Goal: Information Seeking & Learning: Learn about a topic

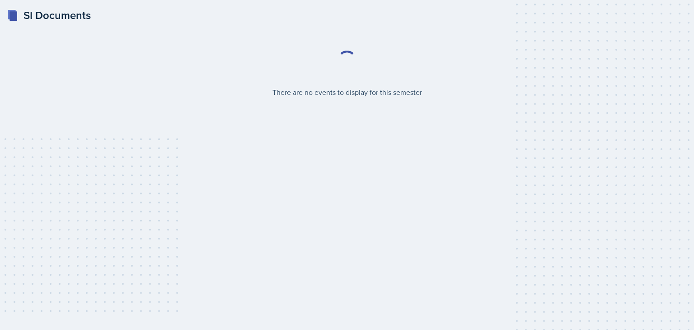
select select "2bed604d-1099-4043-b1bc-2365e8740244"
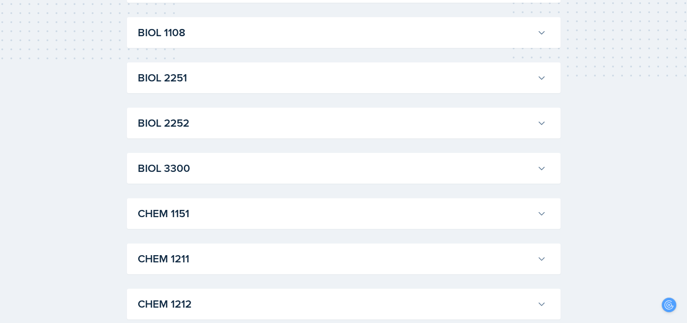
scroll to position [249, 0]
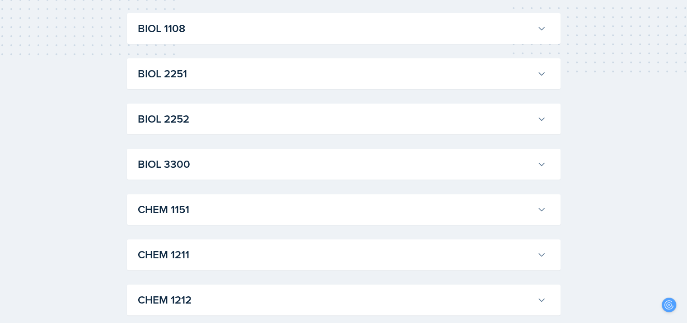
click at [524, 167] on h3 "BIOL 3300" at bounding box center [336, 164] width 396 height 16
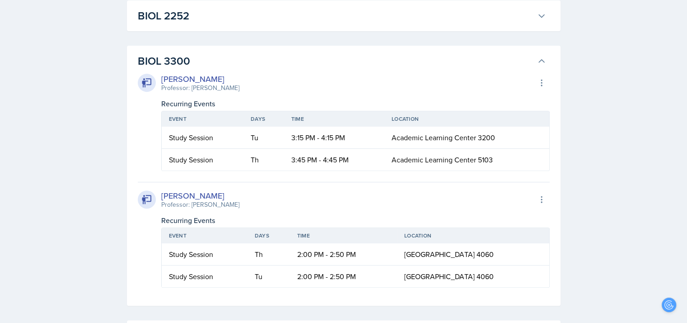
scroll to position [346, 0]
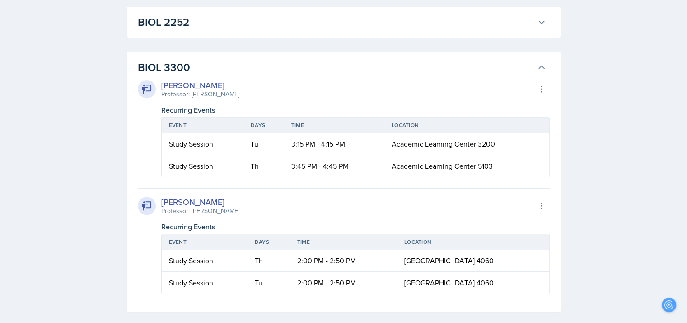
click at [543, 70] on icon at bounding box center [541, 67] width 9 height 9
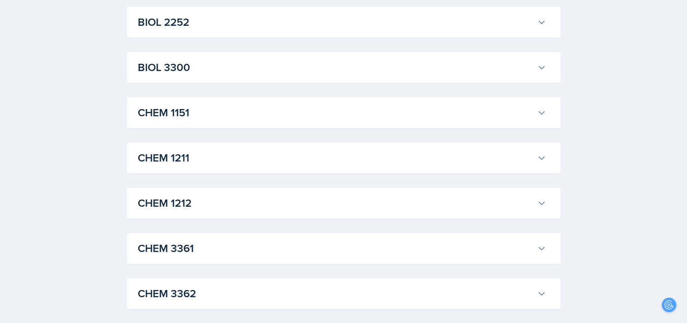
click at [437, 203] on h3 "CHEM 1212" at bounding box center [336, 203] width 396 height 16
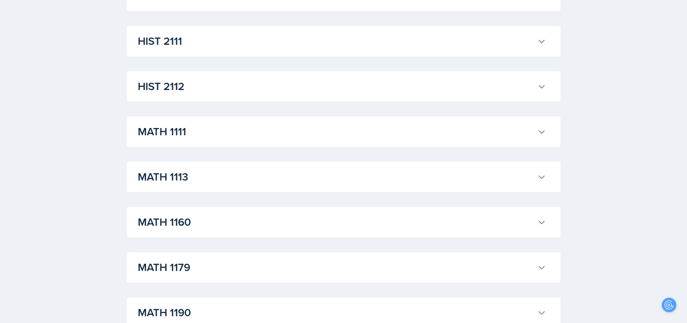
scroll to position [1085, 0]
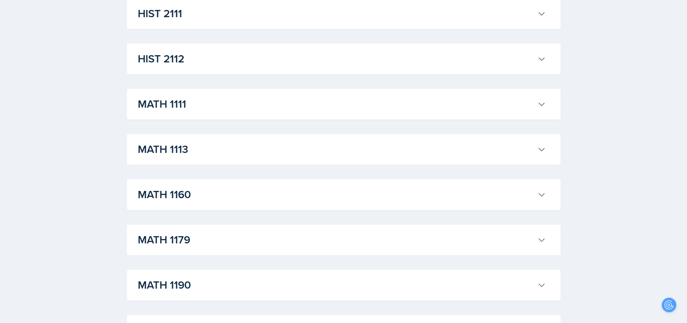
click at [559, 232] on div "MATH 1179 [PERSON_NAME] Professor: [PERSON_NAME] Export to Google Calendar Recu…" at bounding box center [344, 239] width 434 height 31
click at [534, 240] on button "MATH 1179" at bounding box center [342, 240] width 412 height 20
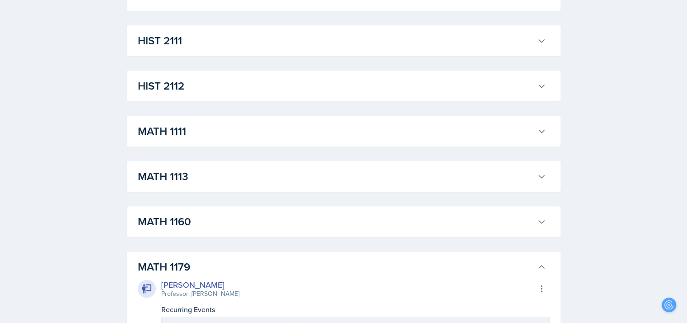
scroll to position [1063, 0]
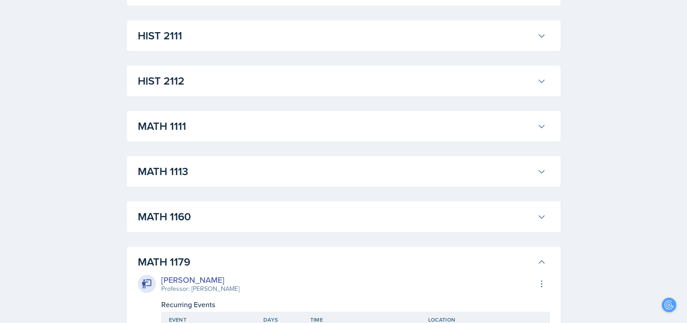
click at [537, 168] on icon at bounding box center [541, 171] width 9 height 9
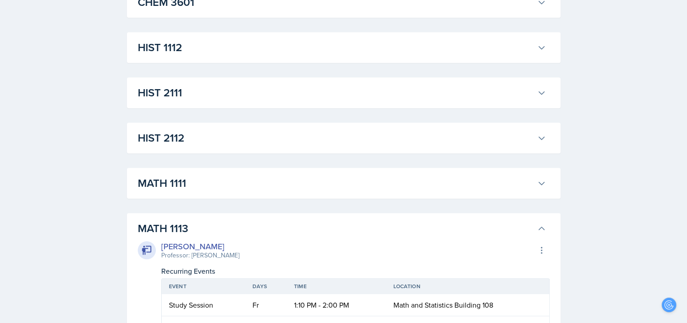
scroll to position [1043, 0]
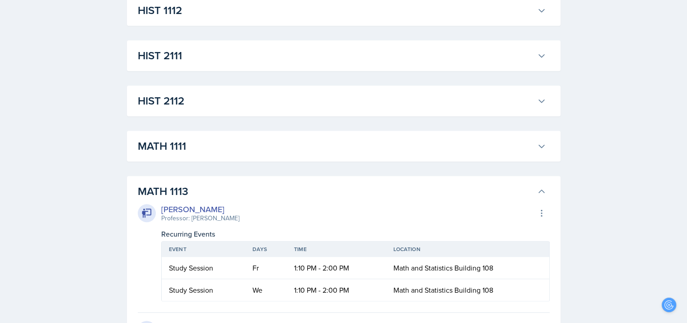
click at [535, 142] on button "MATH 1111" at bounding box center [342, 146] width 412 height 20
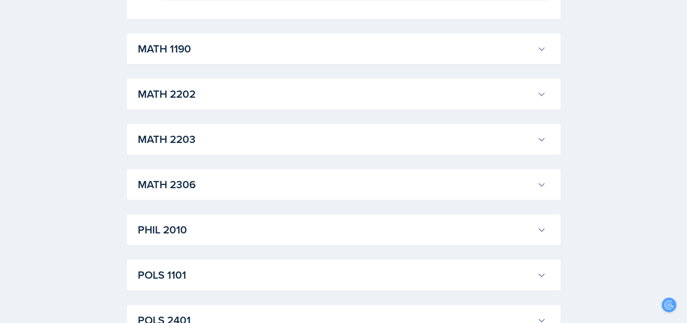
scroll to position [4176, 0]
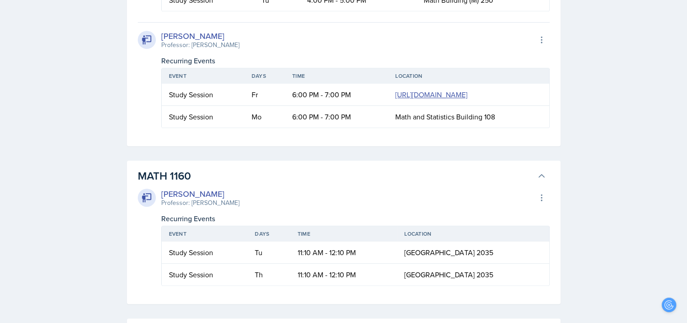
scroll to position [3611, 0]
